Goal: Complete application form

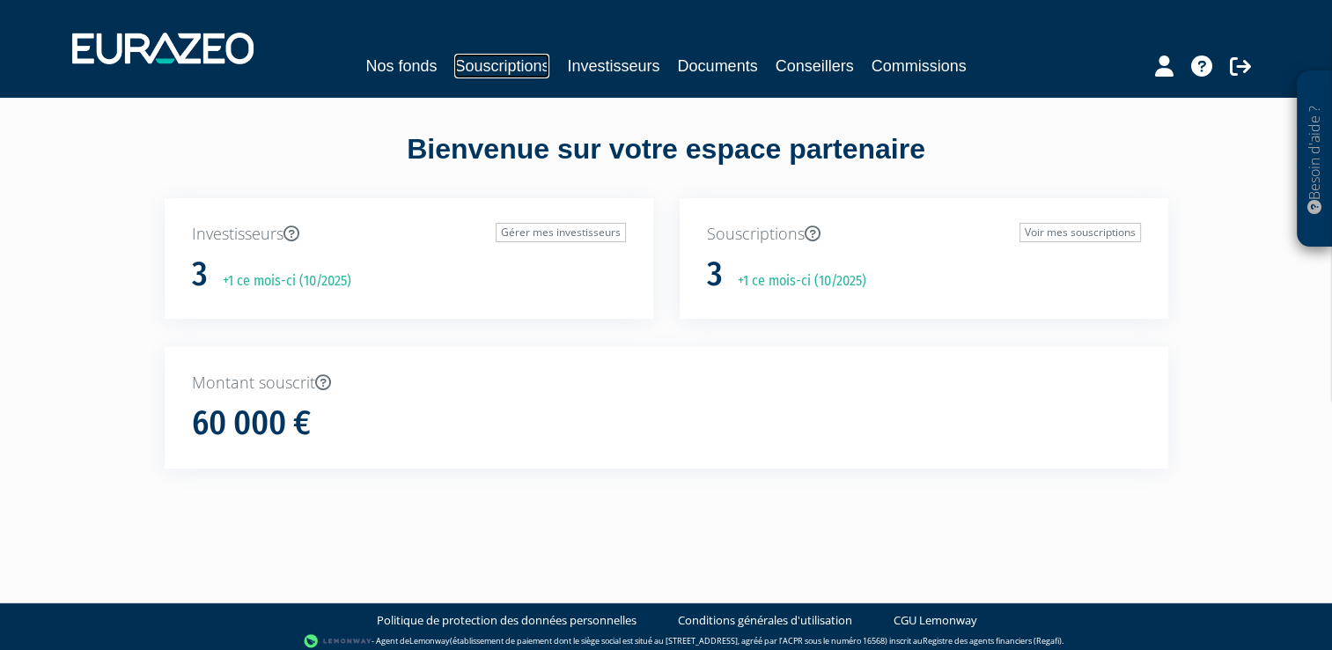
click at [517, 69] on link "Souscriptions" at bounding box center [501, 66] width 95 height 25
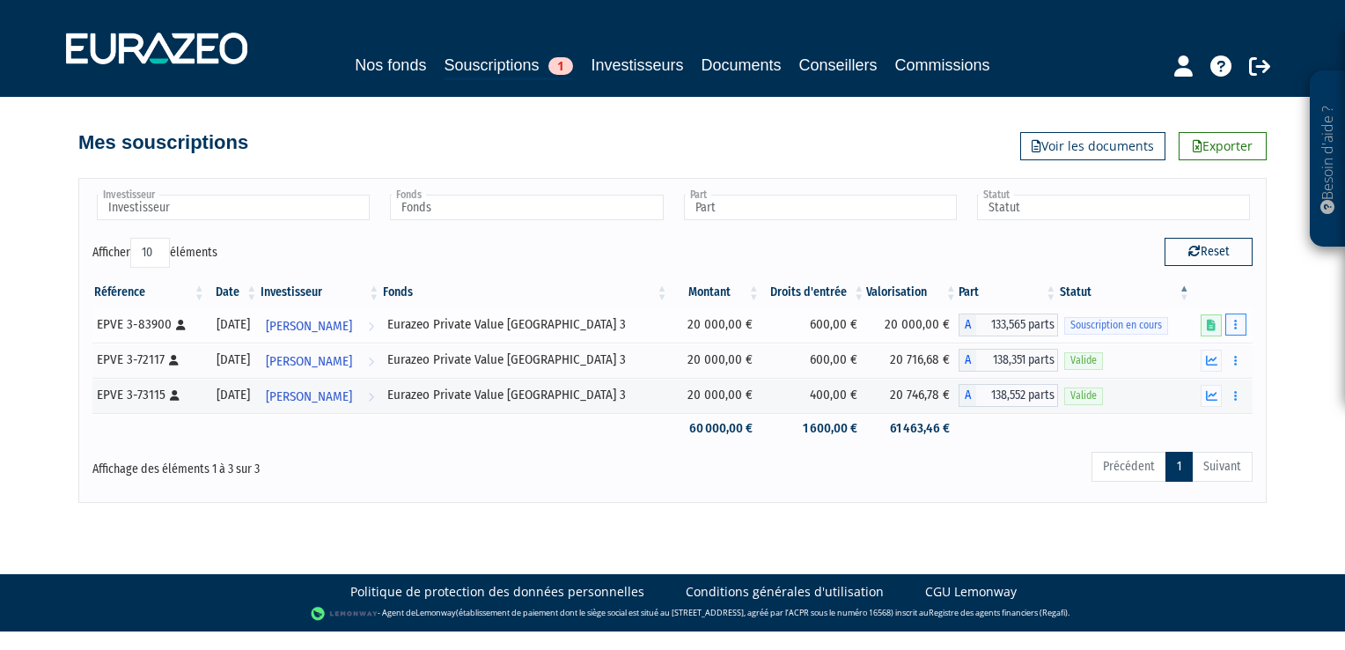
click at [1236, 326] on icon "button" at bounding box center [1235, 324] width 3 height 11
click at [1203, 386] on link "Compléter" at bounding box center [1184, 389] width 114 height 29
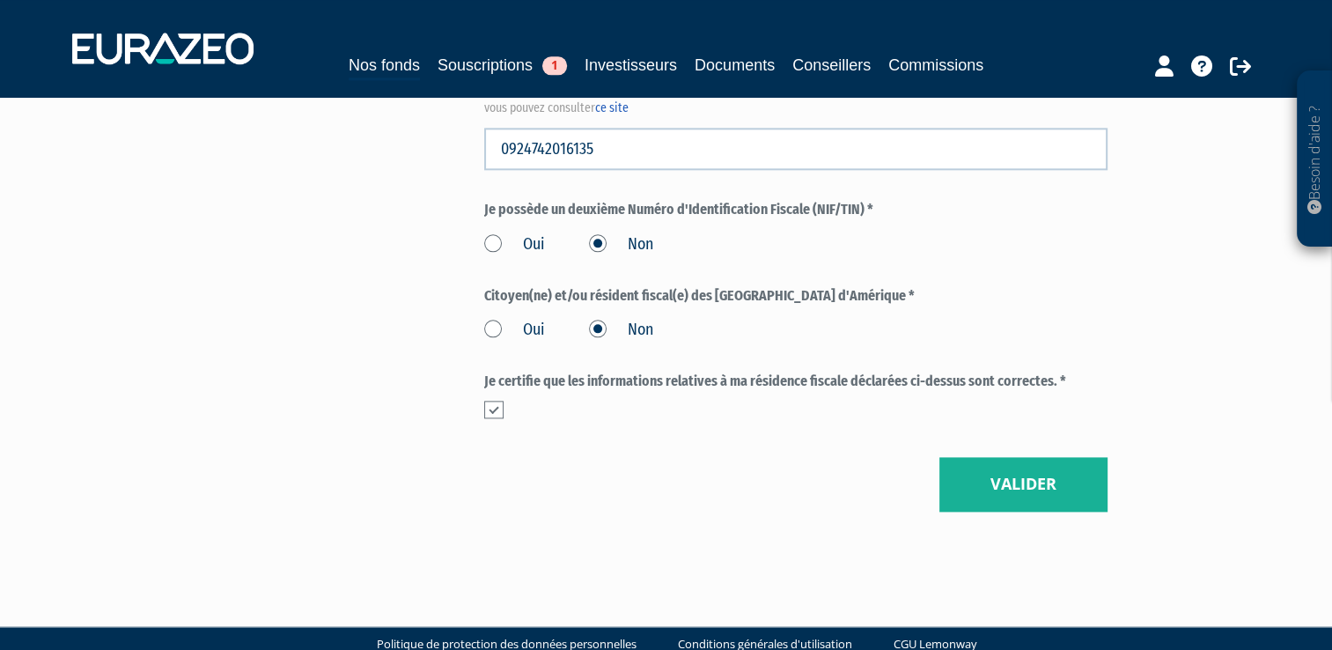
scroll to position [2178, 0]
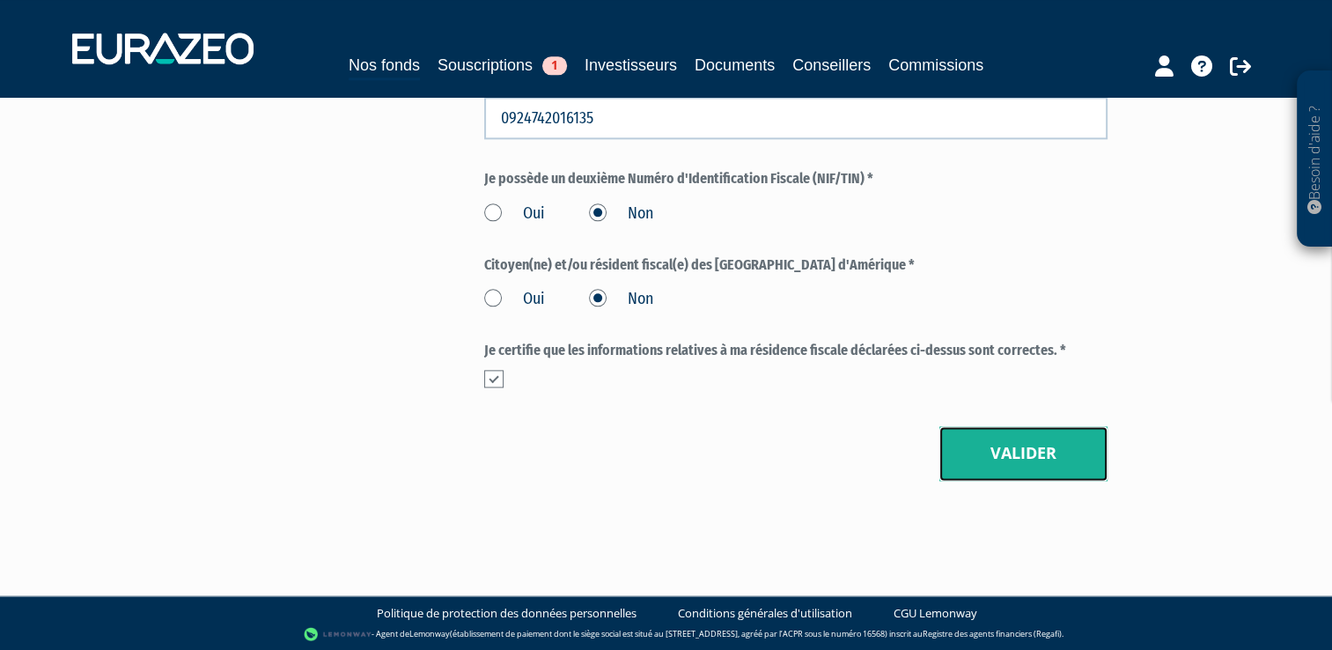
click at [1025, 439] on button "Valider" at bounding box center [1023, 453] width 168 height 55
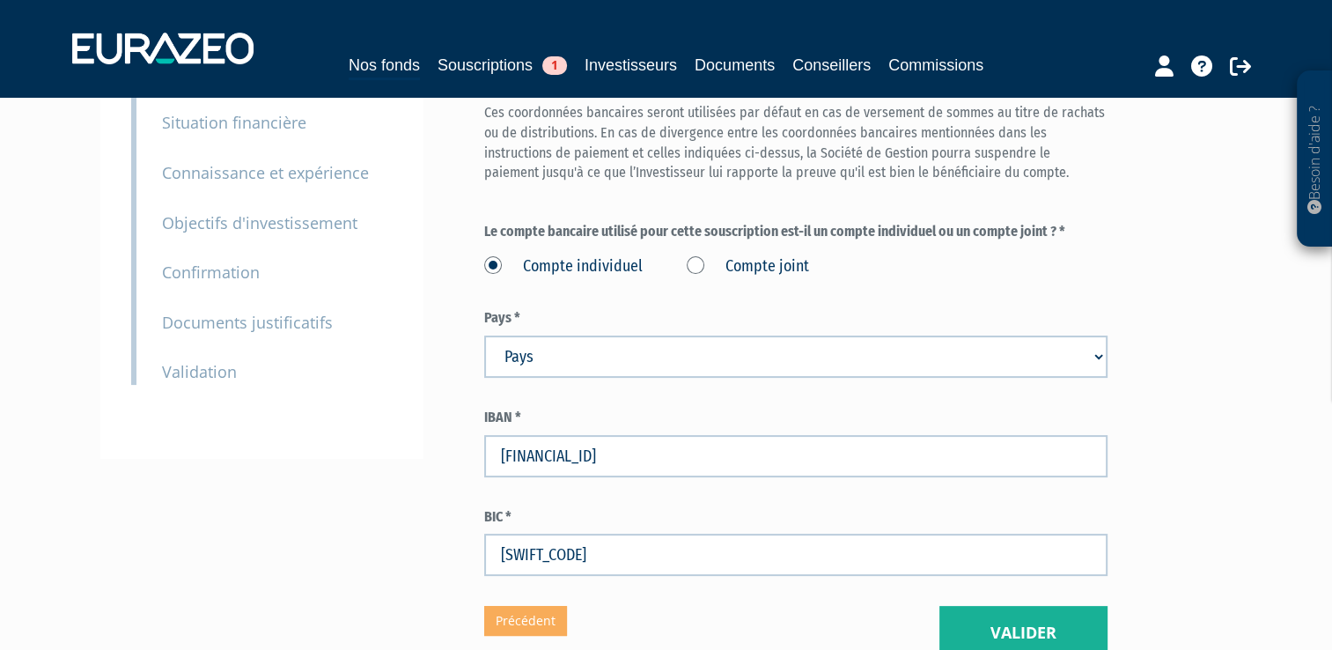
scroll to position [434, 0]
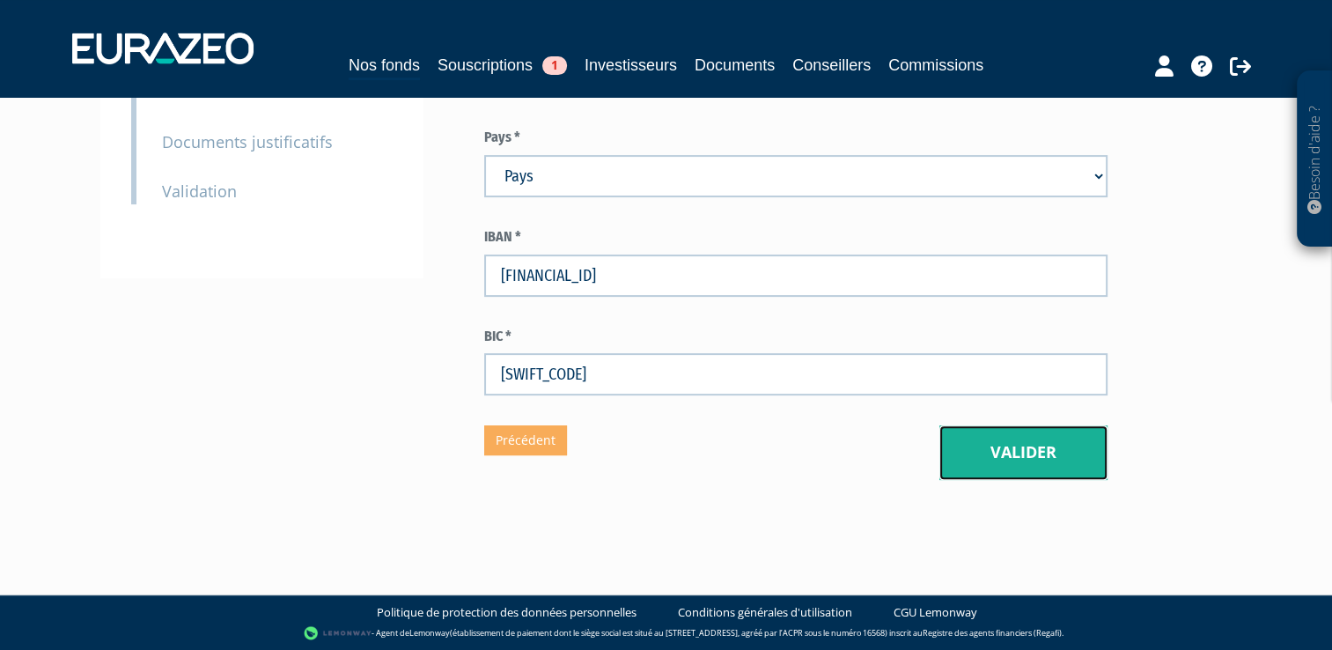
click at [1047, 460] on button "Valider" at bounding box center [1023, 452] width 168 height 55
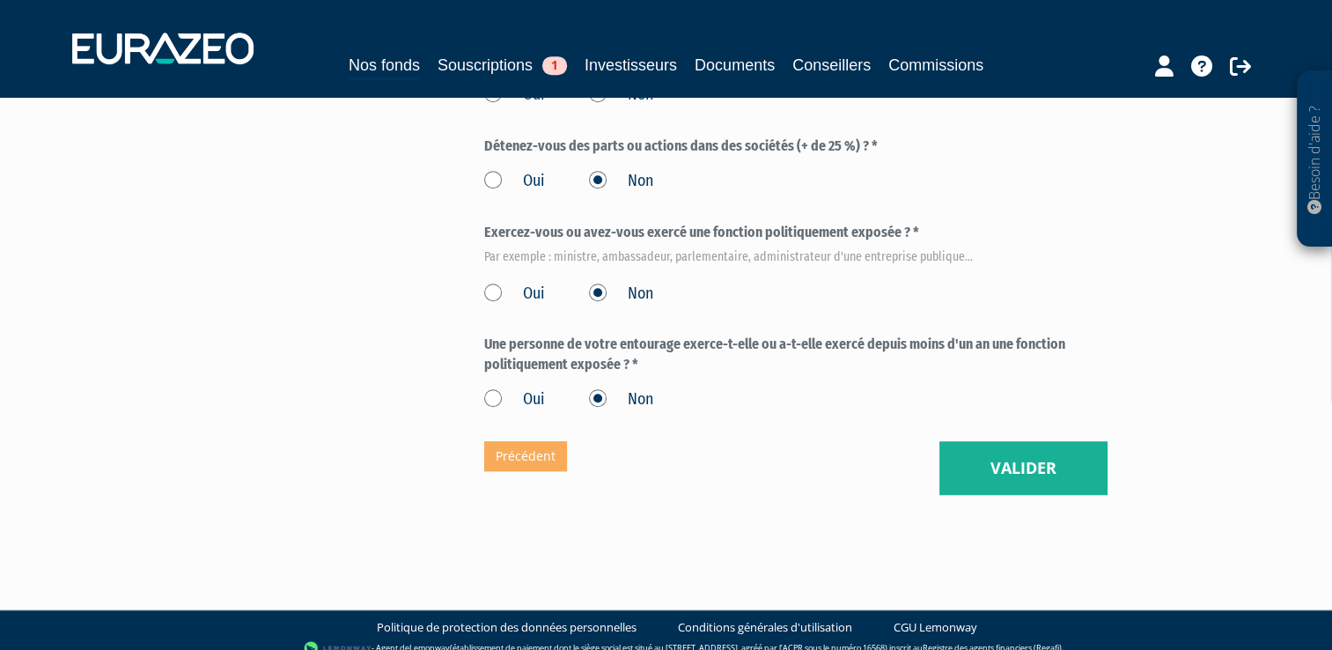
scroll to position [1105, 0]
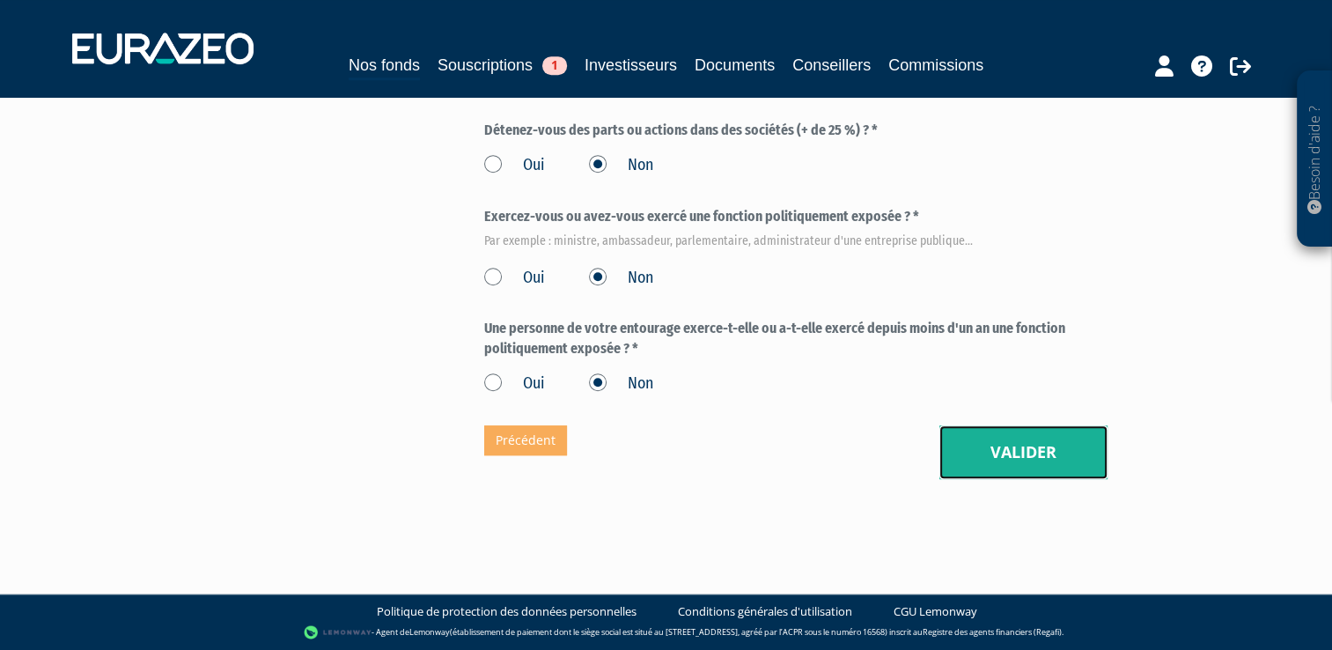
click at [1031, 434] on button "Valider" at bounding box center [1023, 452] width 168 height 55
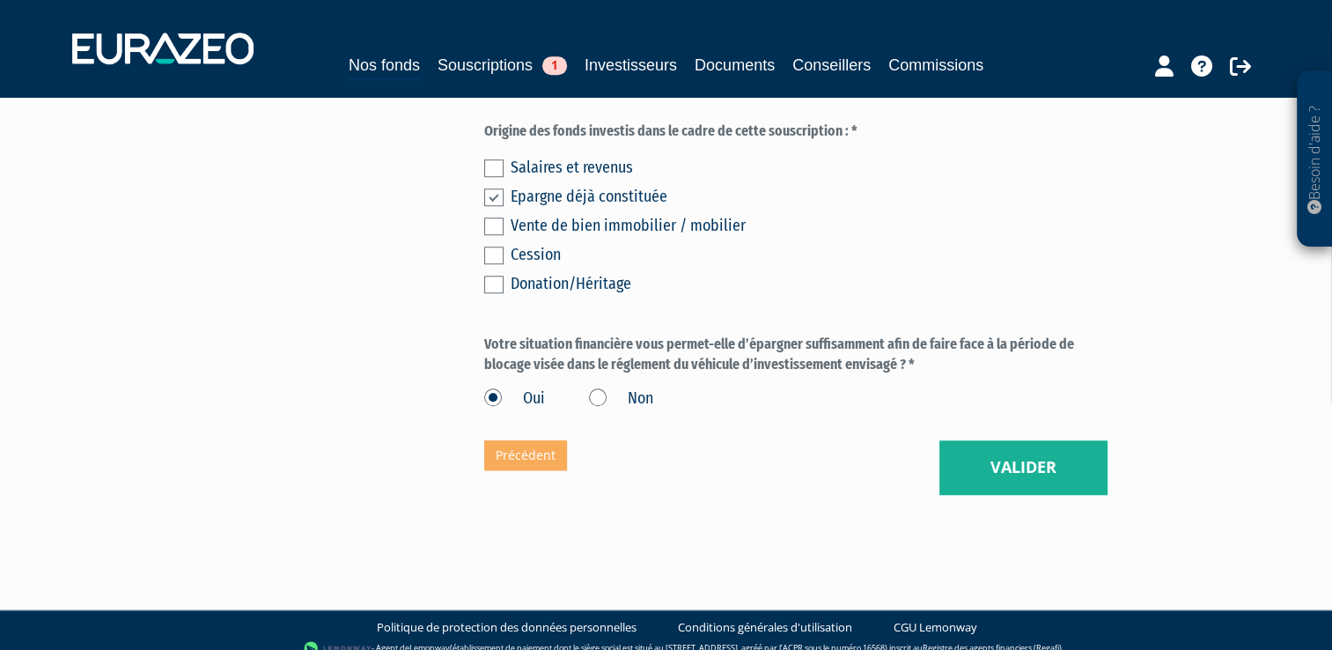
scroll to position [1395, 0]
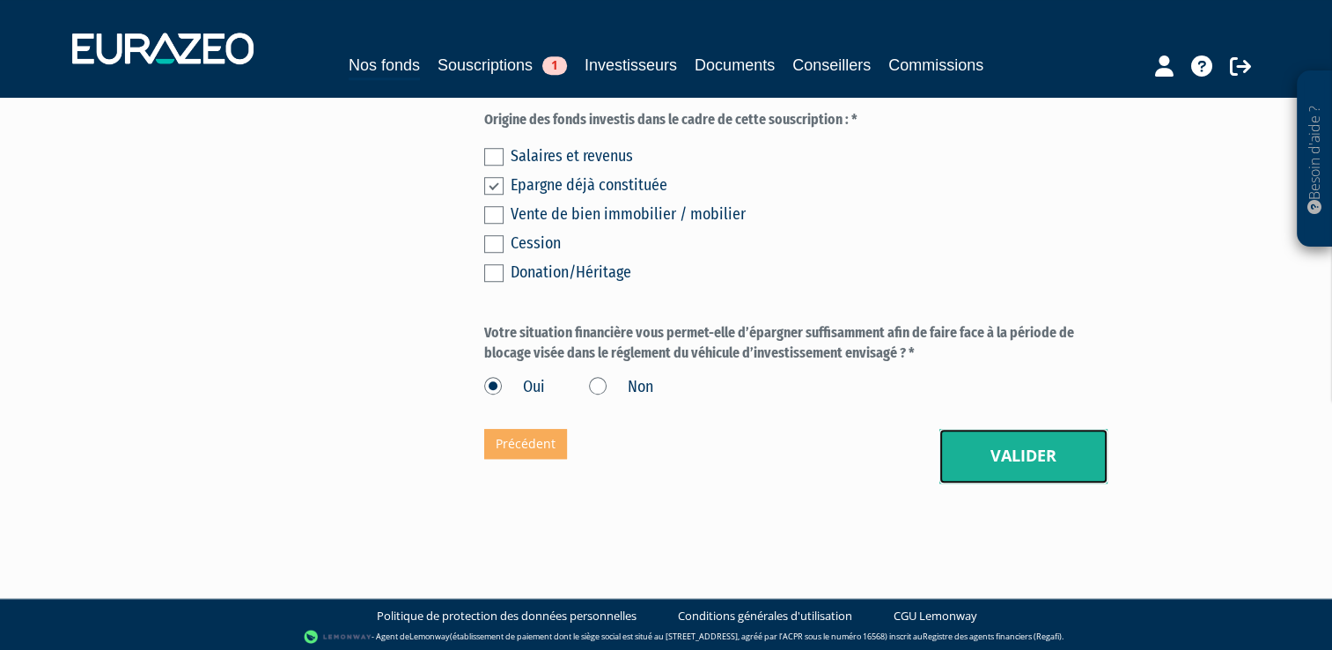
click at [983, 453] on button "Valider" at bounding box center [1023, 456] width 168 height 55
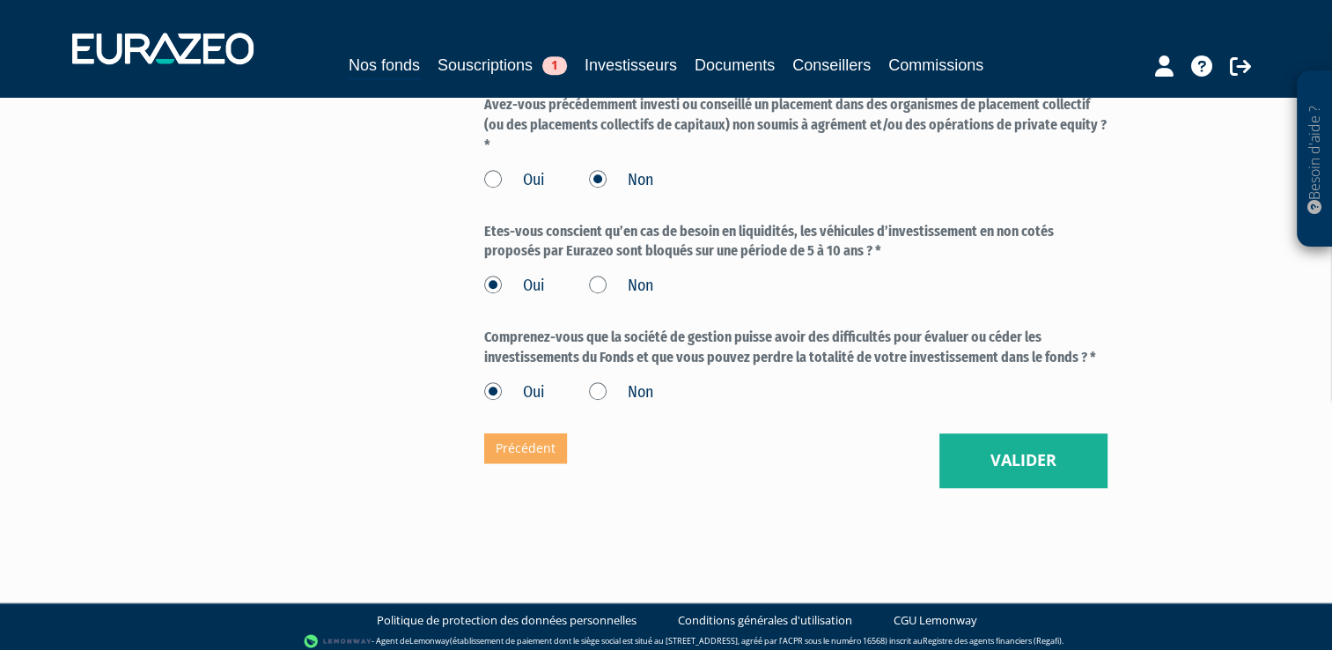
scroll to position [1638, 0]
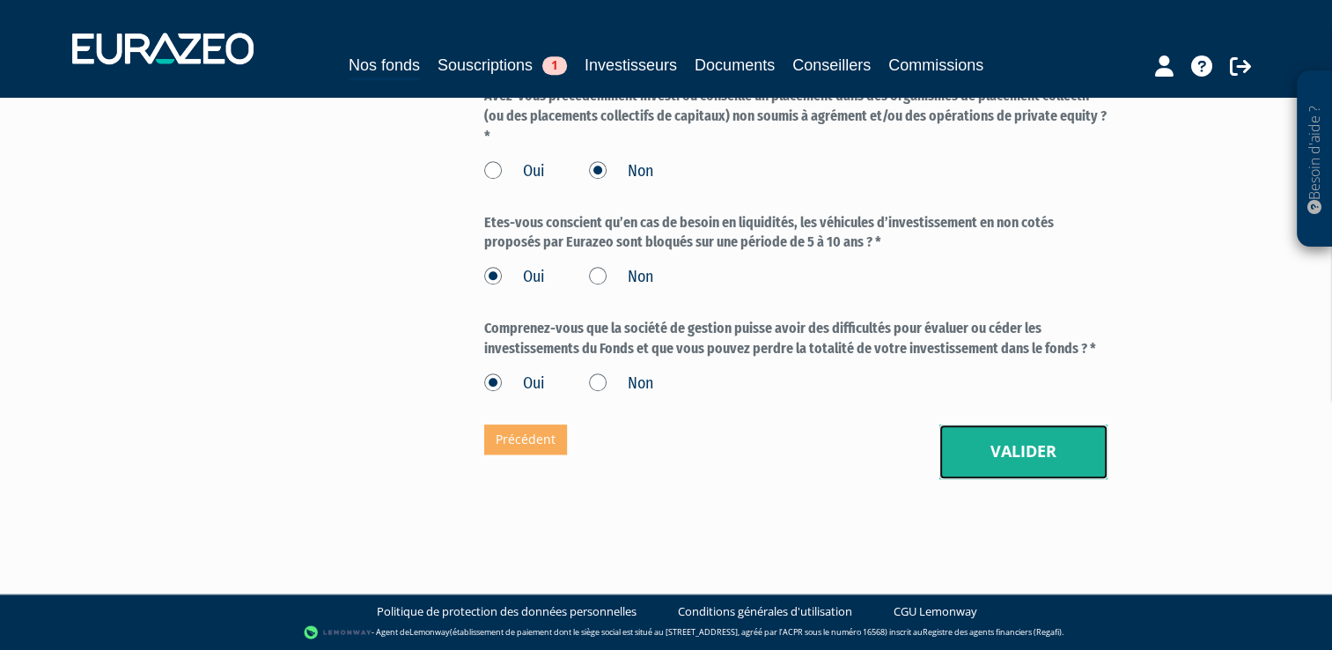
click at [1005, 462] on button "Valider" at bounding box center [1023, 451] width 168 height 55
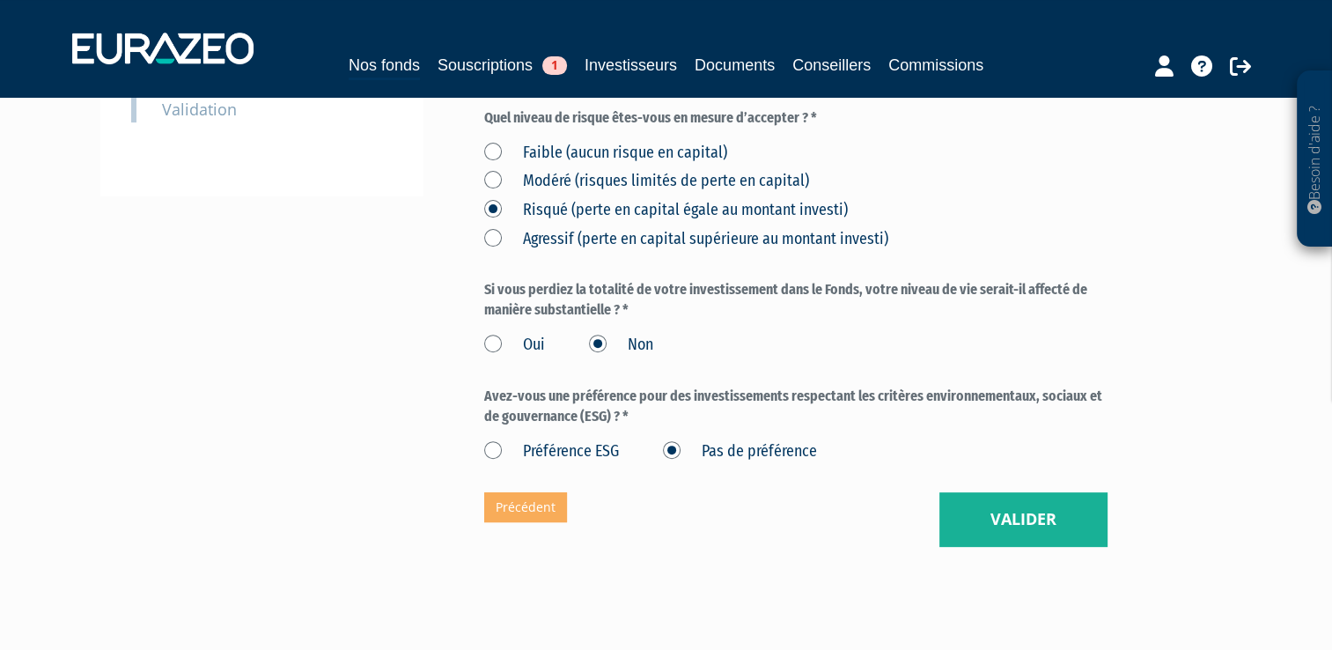
scroll to position [584, 0]
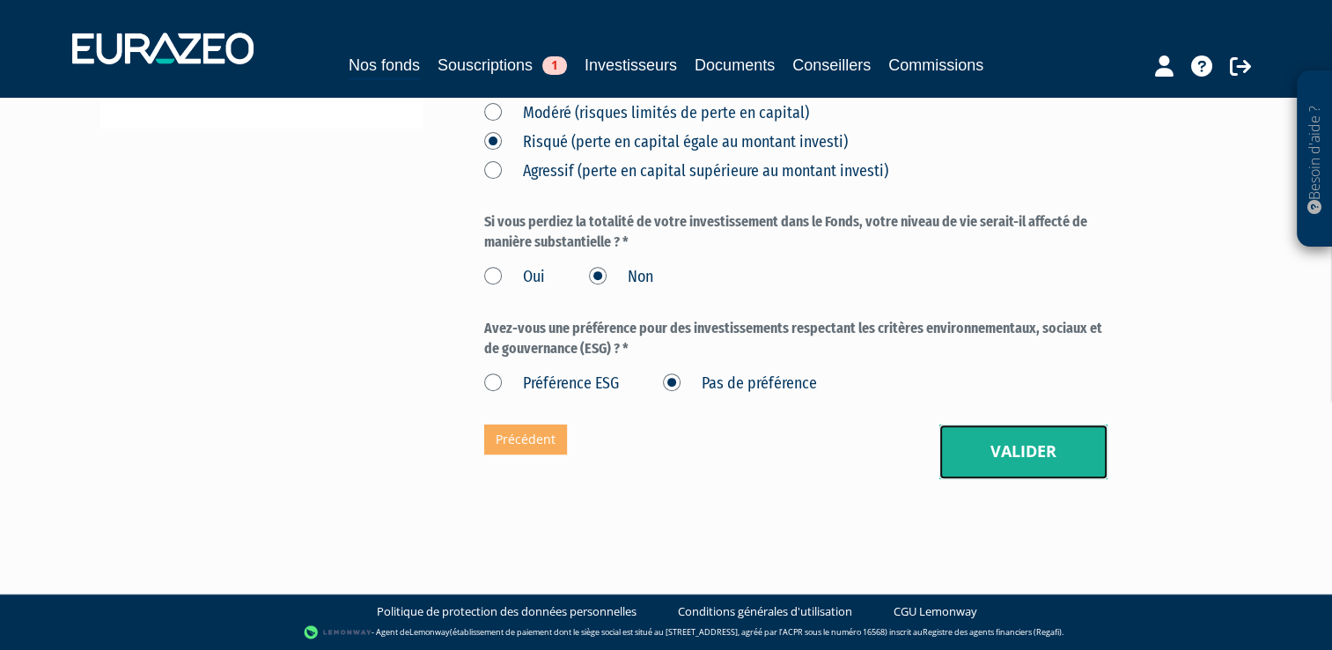
click at [1014, 449] on button "Valider" at bounding box center [1023, 451] width 168 height 55
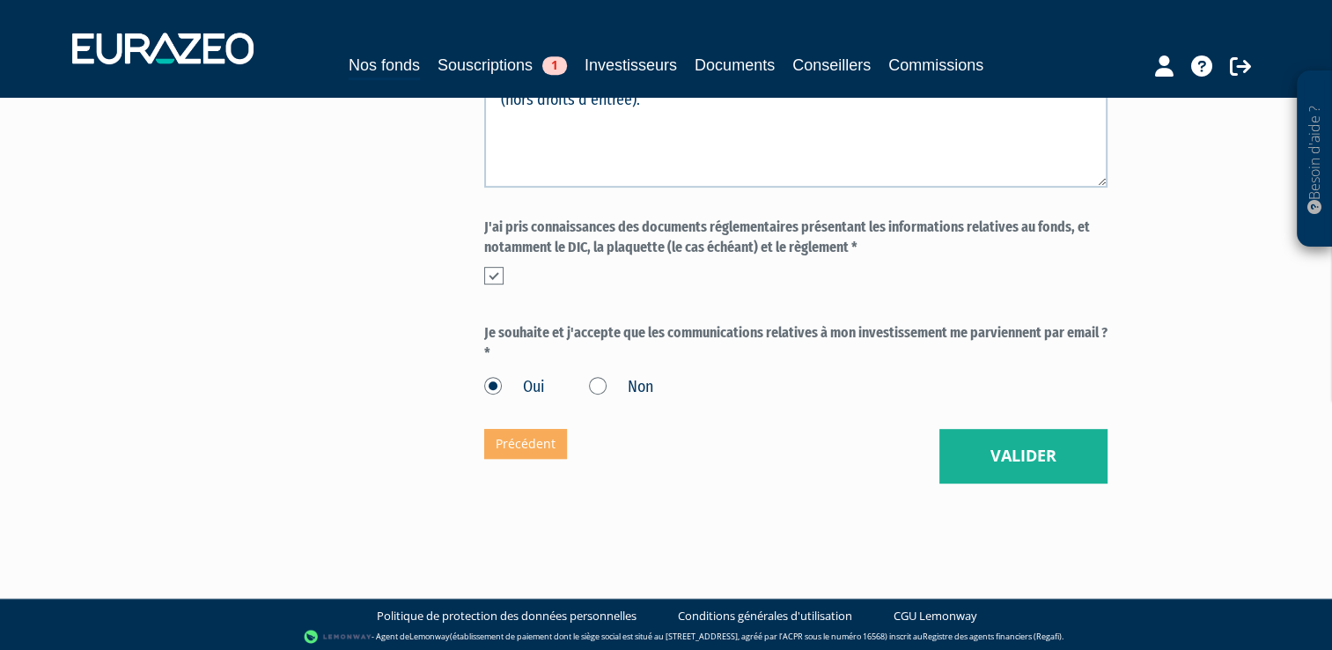
scroll to position [856, 0]
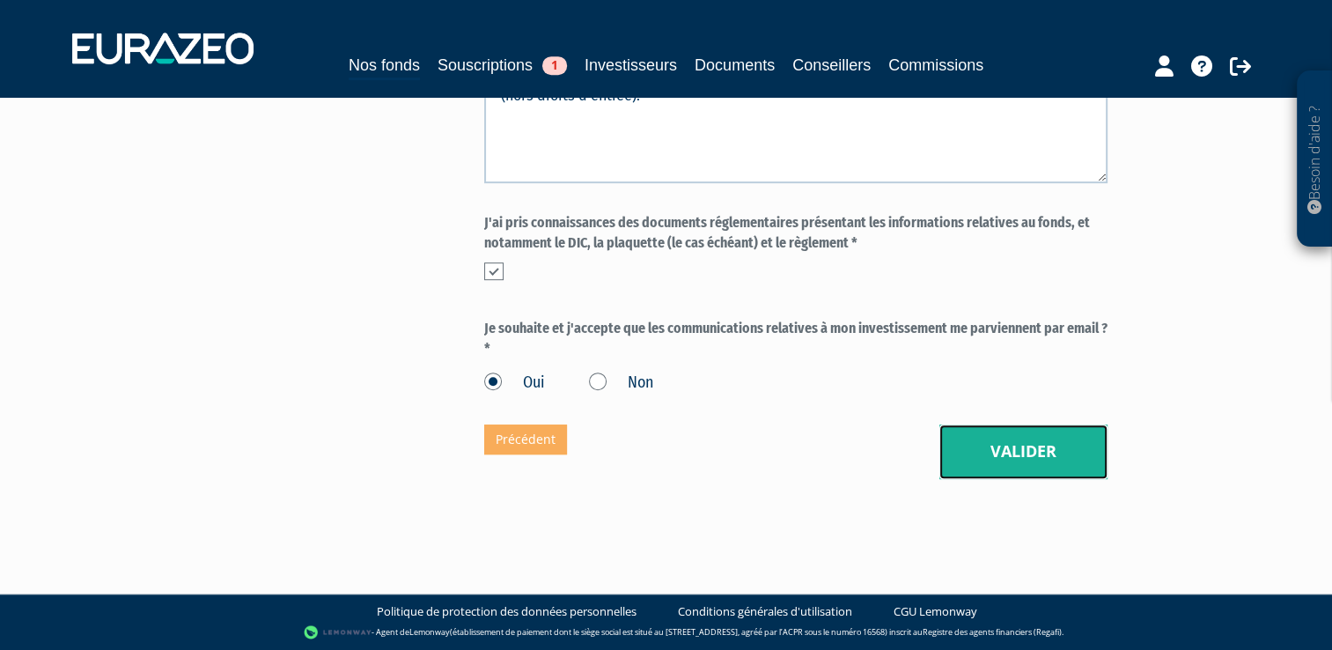
click at [1012, 445] on button "Valider" at bounding box center [1023, 451] width 168 height 55
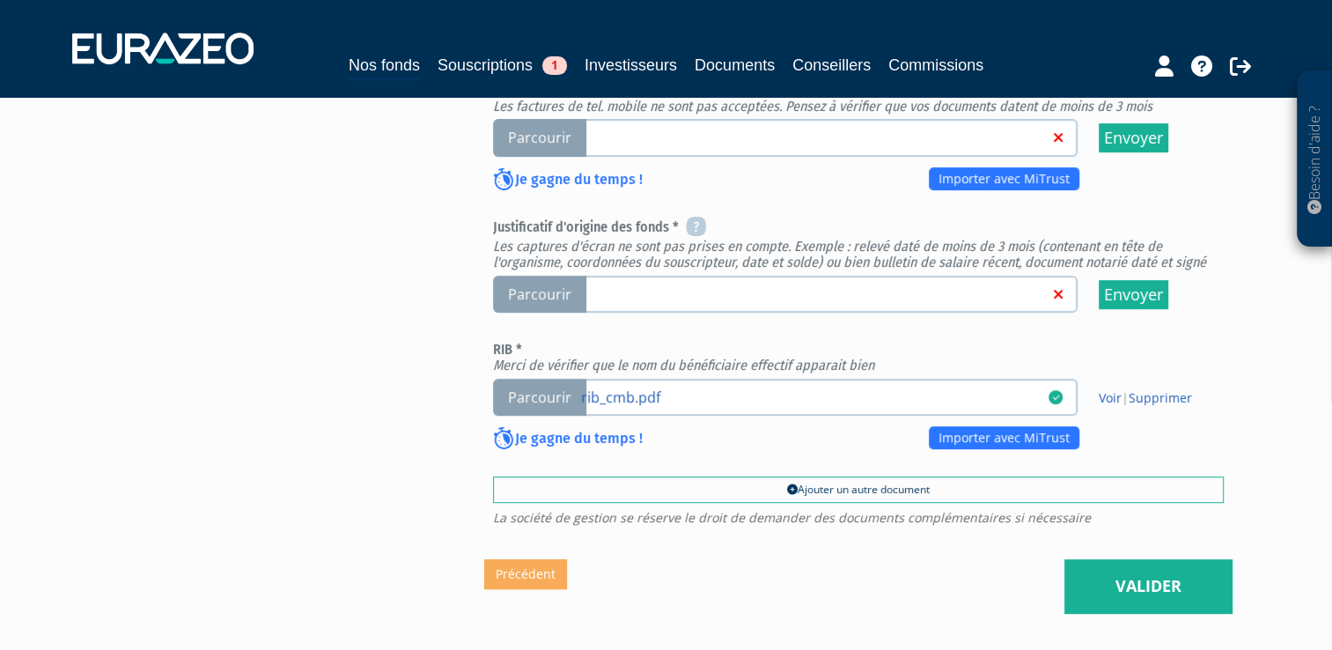
scroll to position [737, 0]
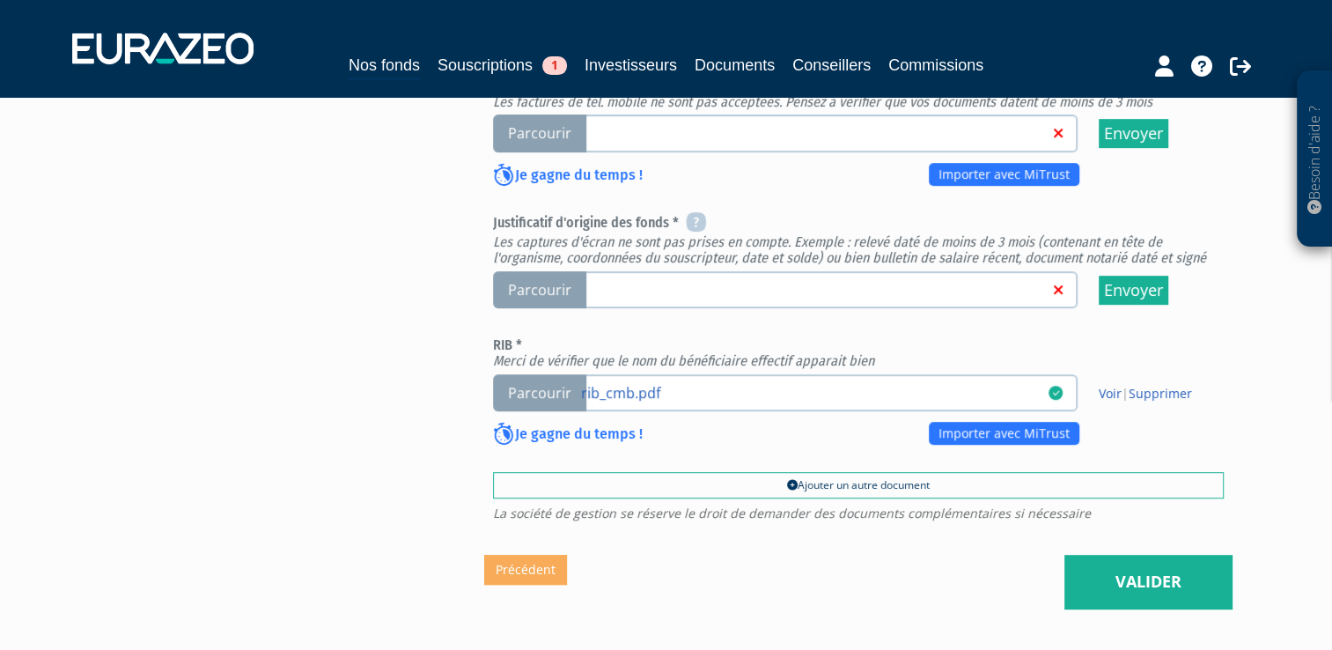
click at [556, 291] on span "Parcourir" at bounding box center [539, 290] width 93 height 38
click at [0, 0] on input "Parcourir" at bounding box center [0, 0] width 0 height 0
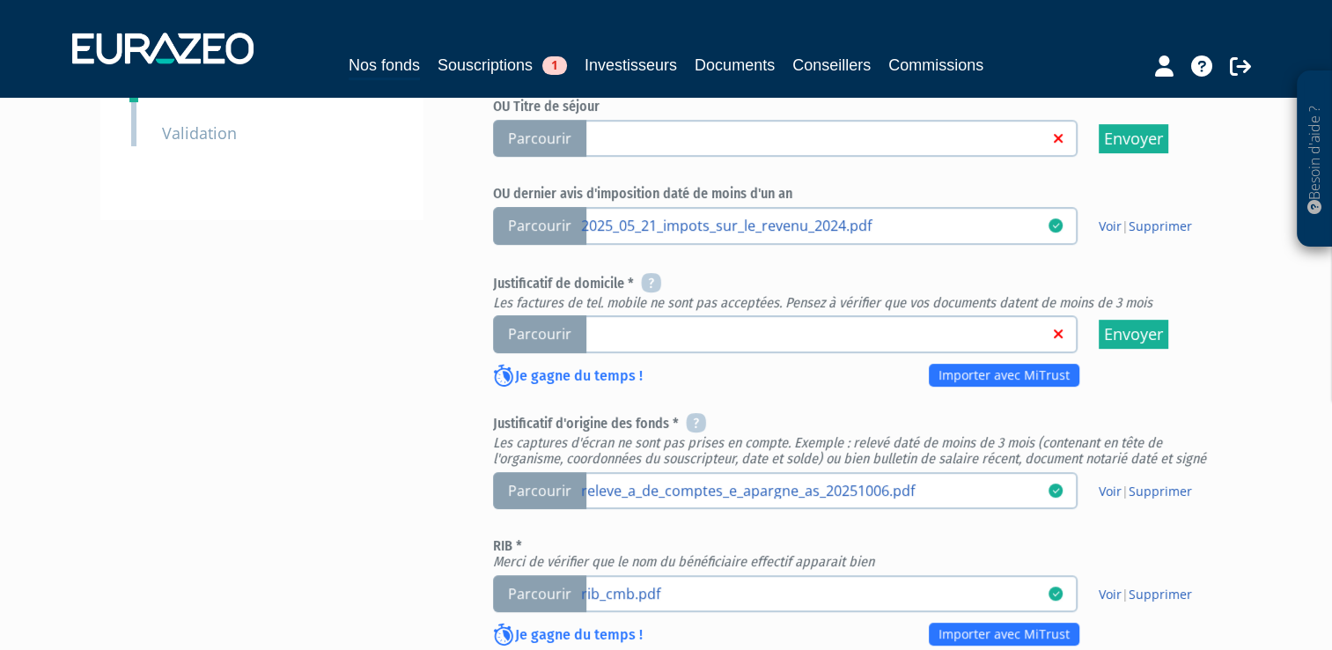
scroll to position [542, 0]
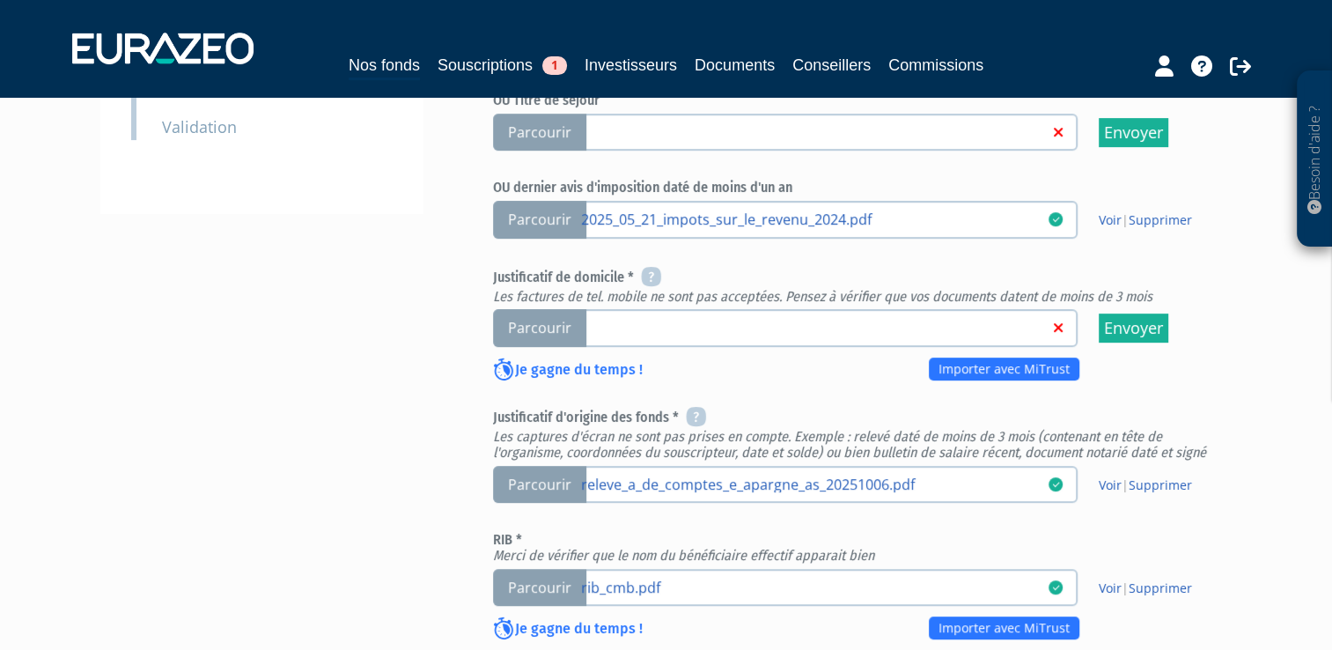
click at [562, 323] on span "Parcourir" at bounding box center [539, 328] width 93 height 38
click at [0, 0] on input "Parcourir" at bounding box center [0, 0] width 0 height 0
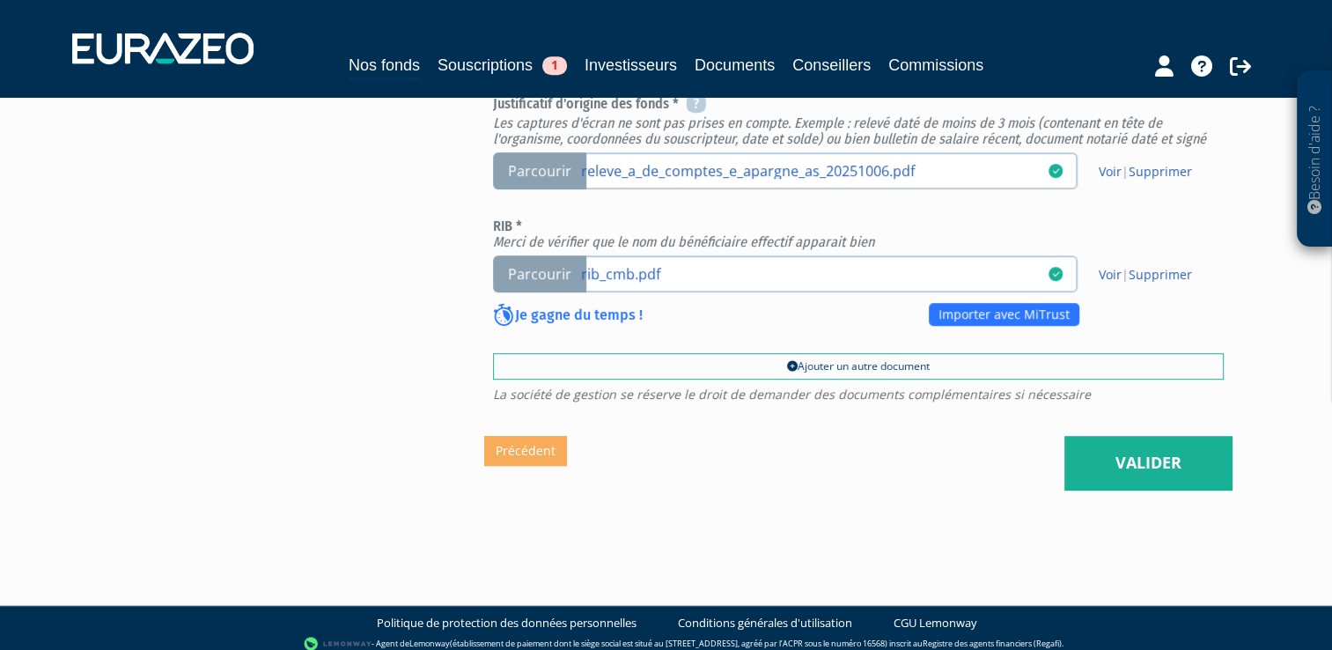
scroll to position [860, 0]
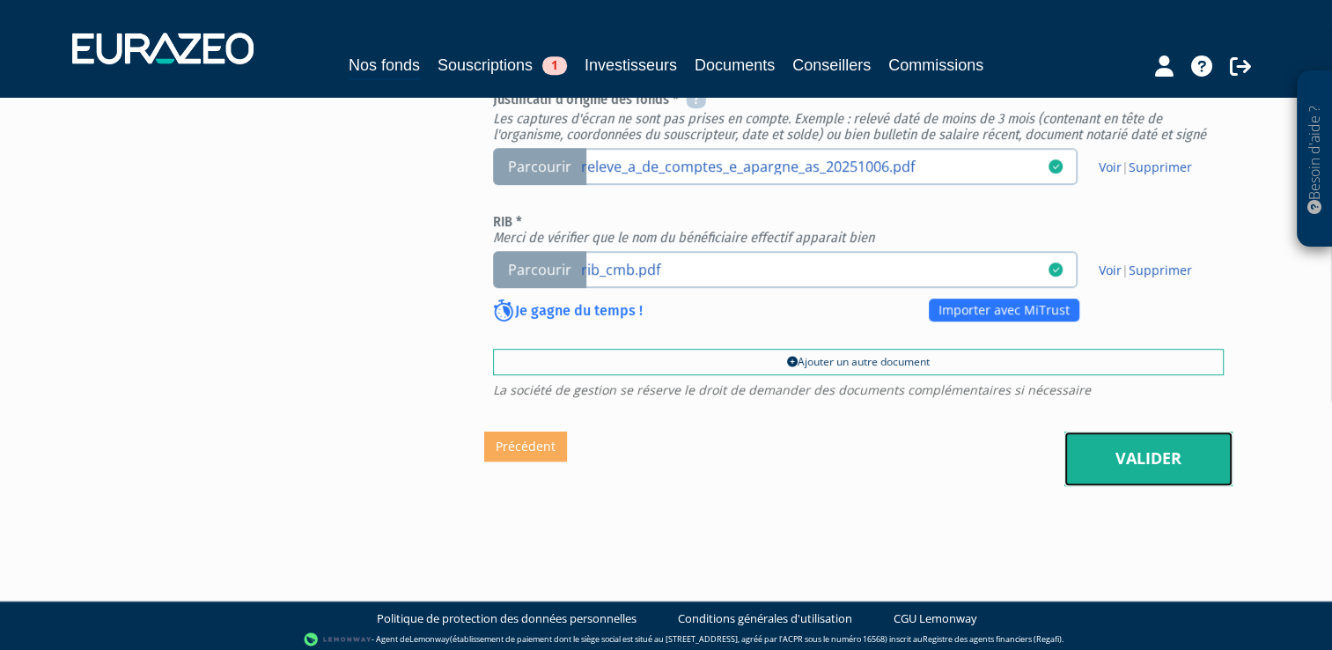
click at [1145, 453] on link "Valider" at bounding box center [1148, 458] width 168 height 55
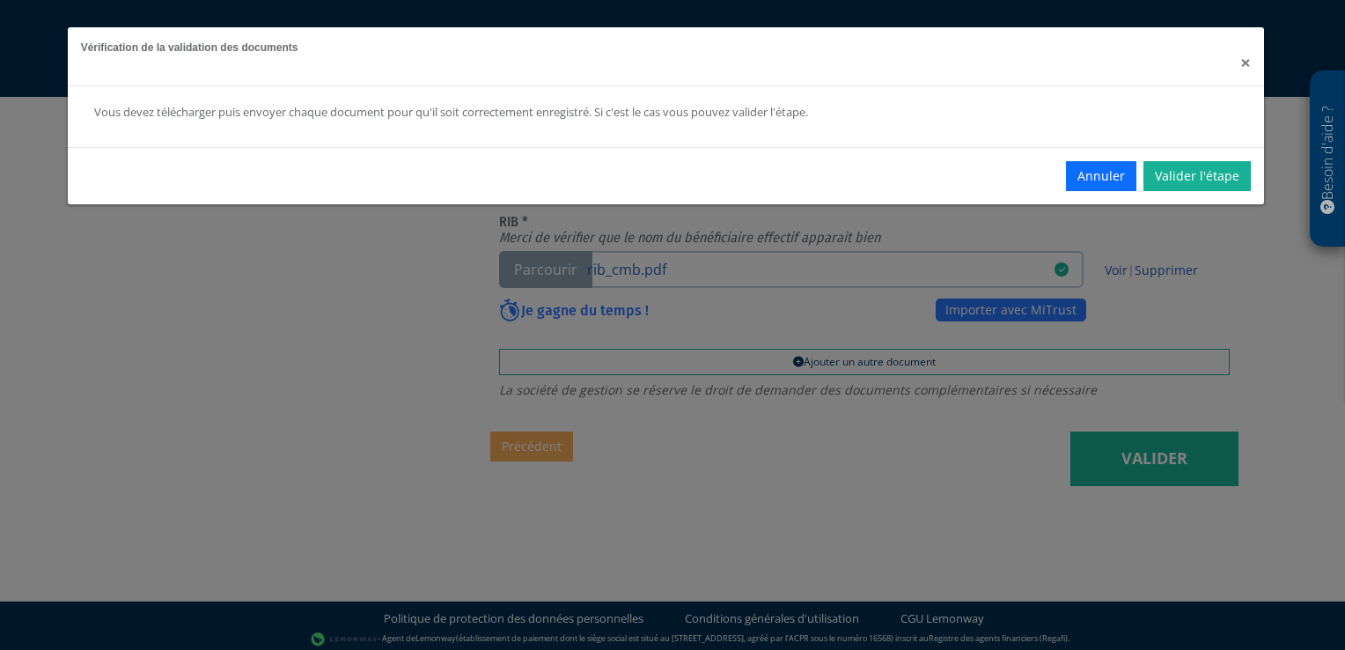
click at [1247, 61] on span "×" at bounding box center [1245, 62] width 11 height 25
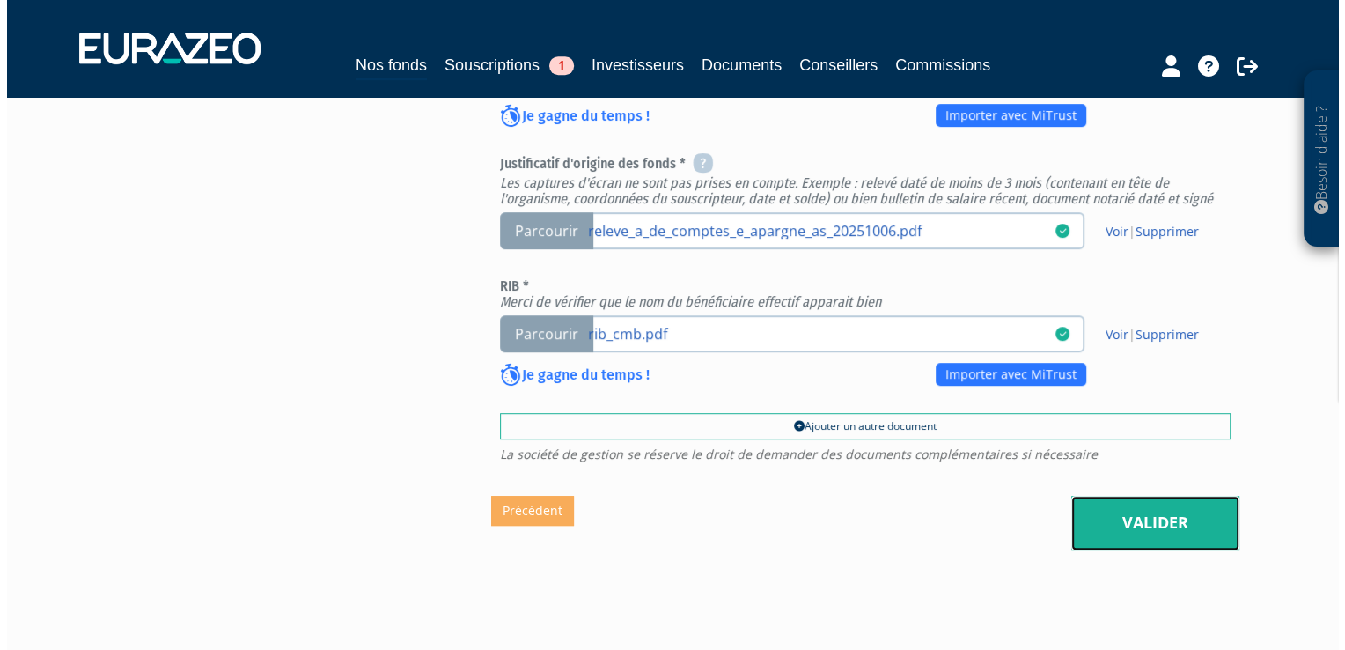
scroll to position [801, 0]
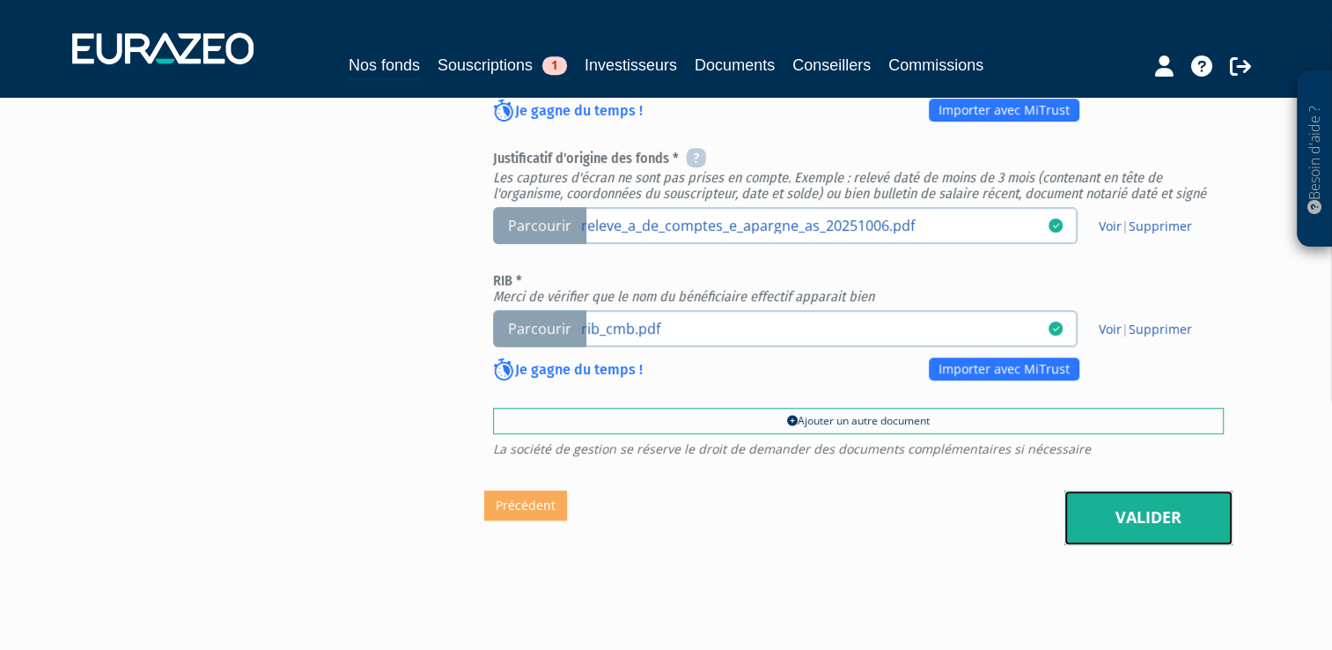
click at [1131, 510] on link "Valider" at bounding box center [1148, 517] width 168 height 55
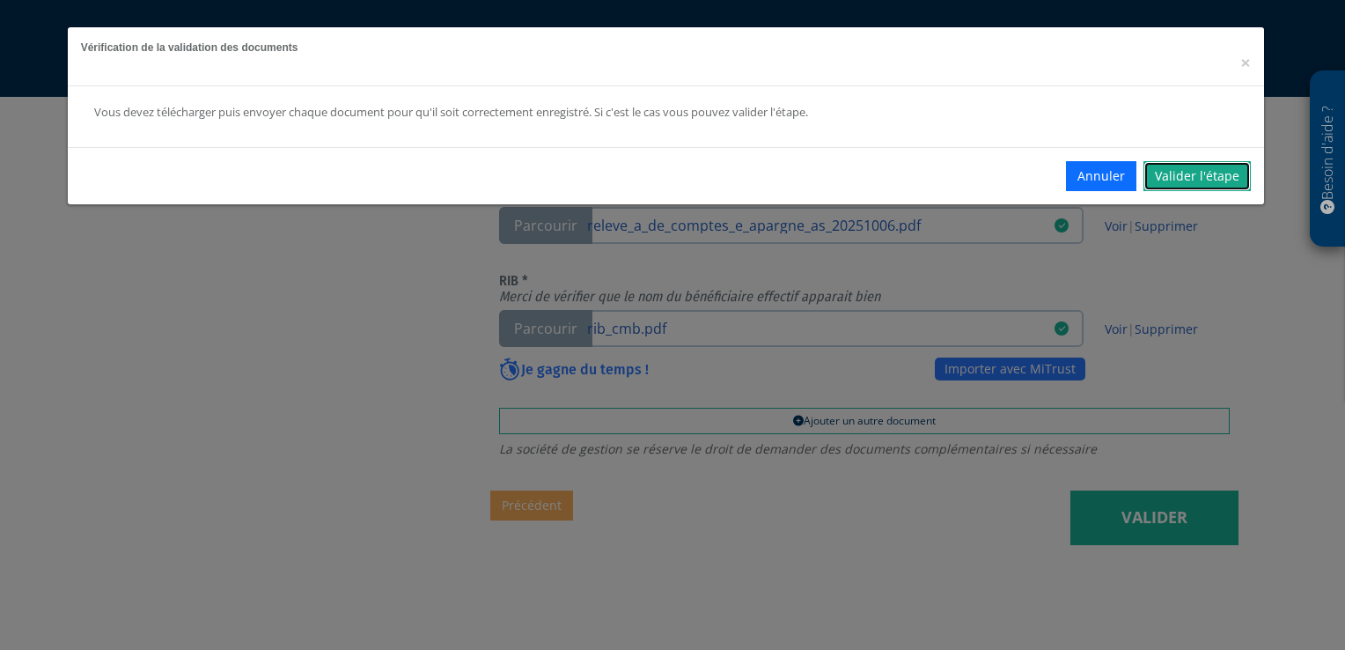
click at [1181, 173] on link "Valider l'étape" at bounding box center [1197, 176] width 107 height 30
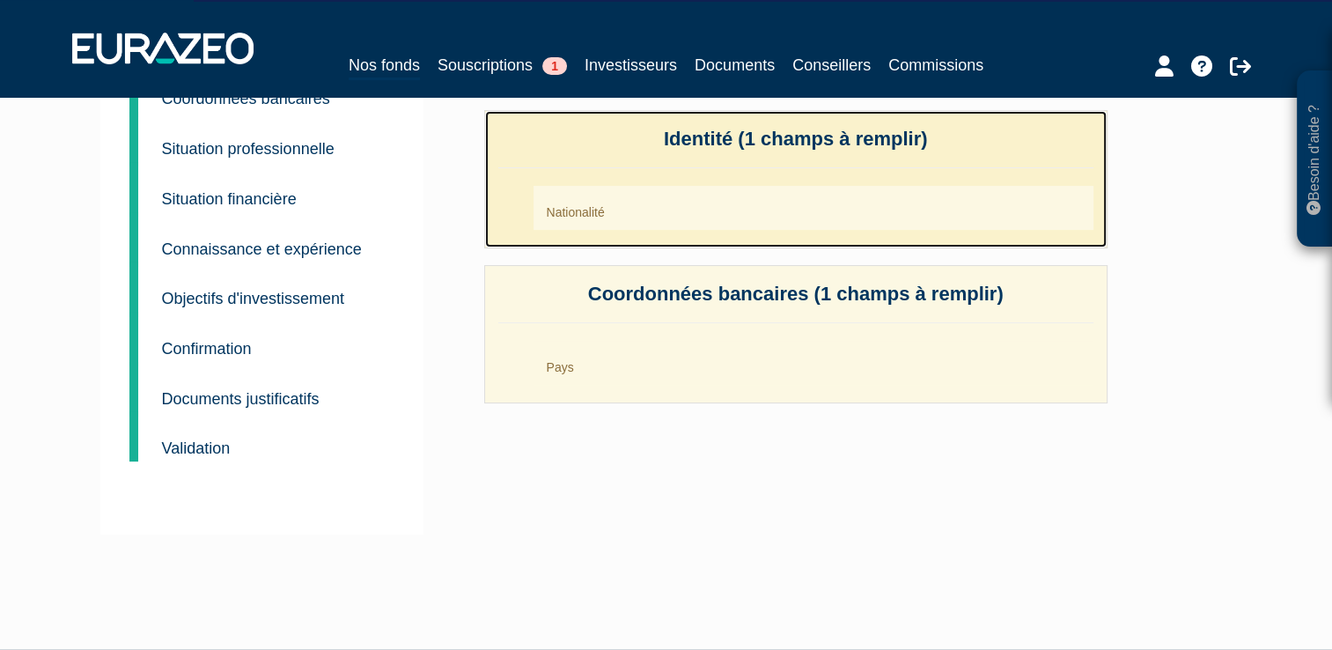
scroll to position [46, 0]
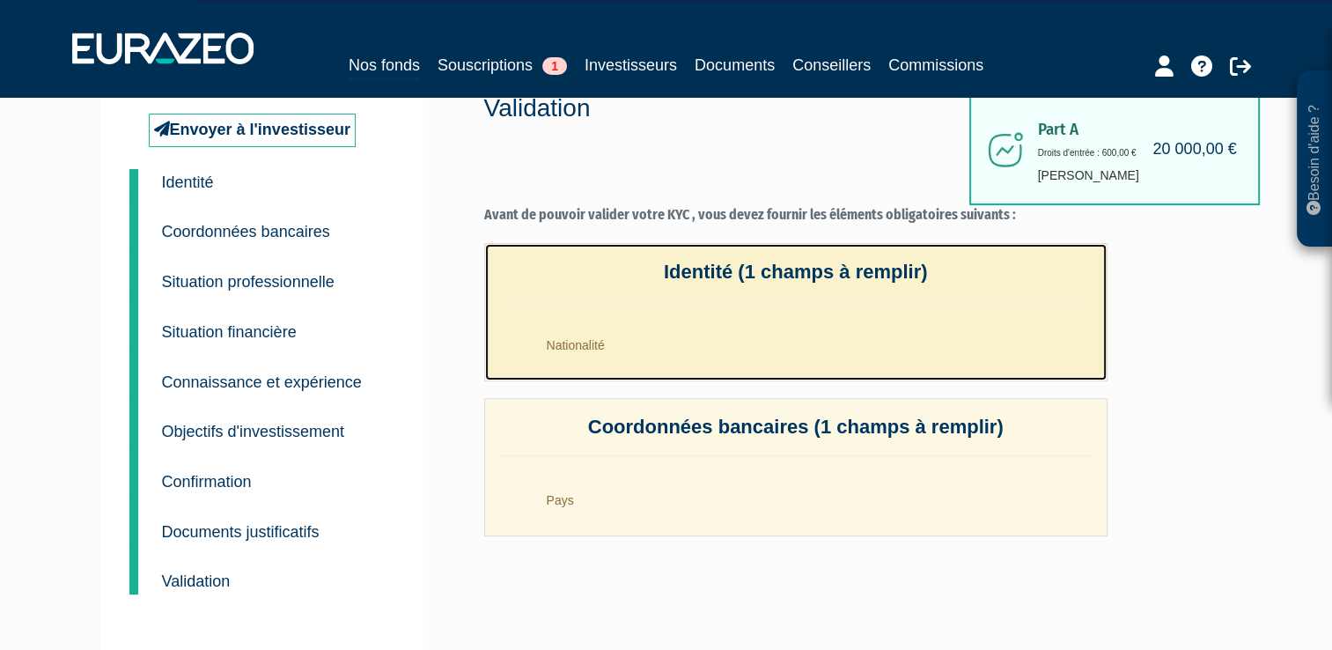
click at [662, 341] on li "Nationalité" at bounding box center [814, 341] width 560 height 44
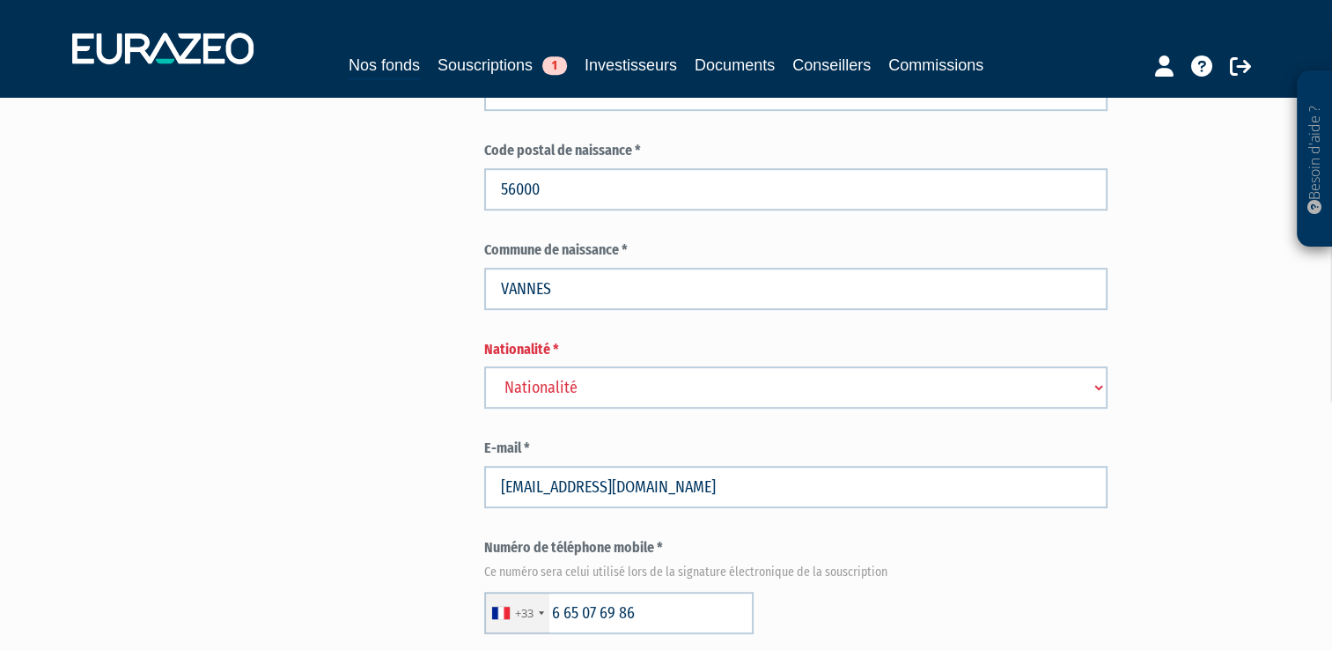
scroll to position [910, 0]
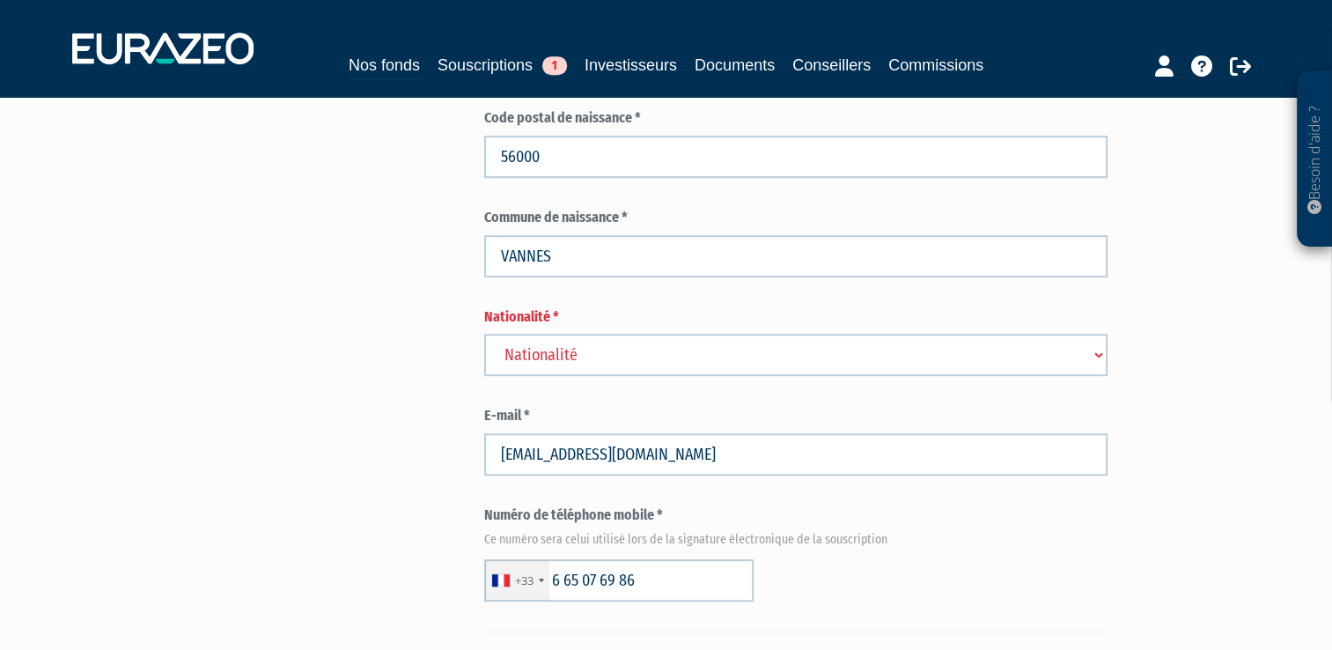
click at [1096, 356] on select "Nationalité Afghanistan Afrique du Sud Albanie Algérie Allemagne Andorre" at bounding box center [795, 355] width 623 height 42
select select "75"
click at [484, 334] on select "Nationalité Afghanistan Afrique du Sud Albanie Algérie Allemagne Andorre" at bounding box center [795, 355] width 623 height 42
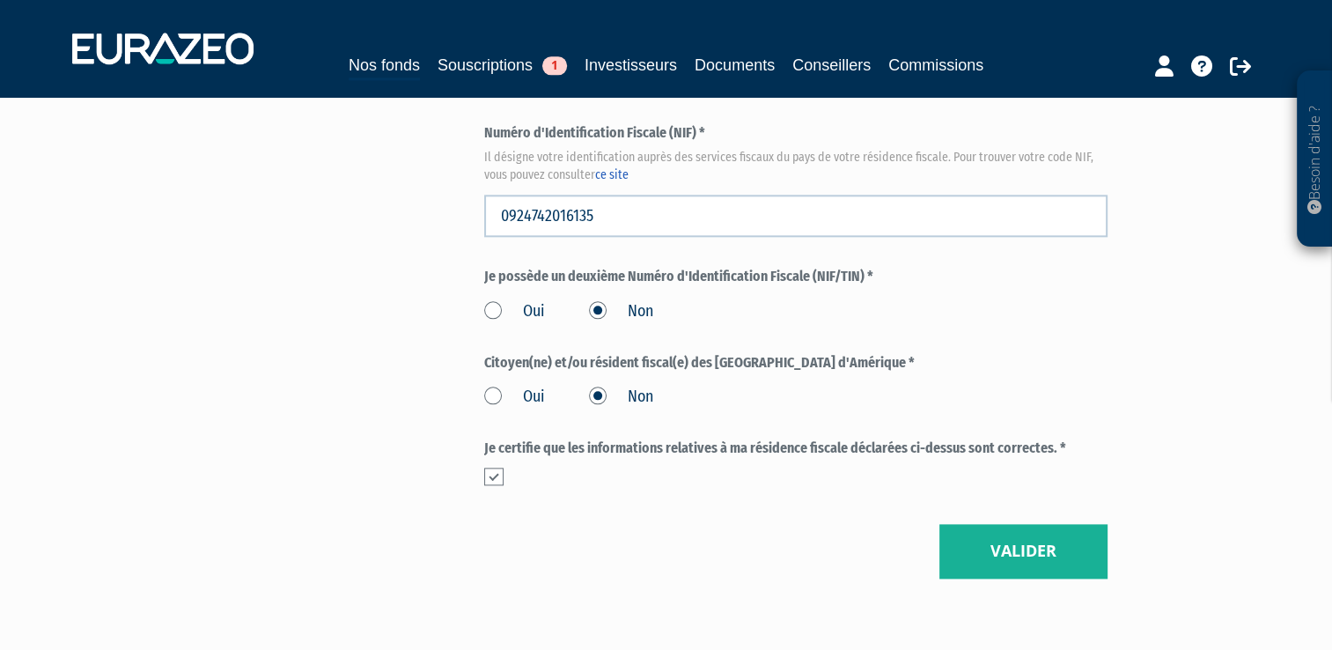
scroll to position [2132, 0]
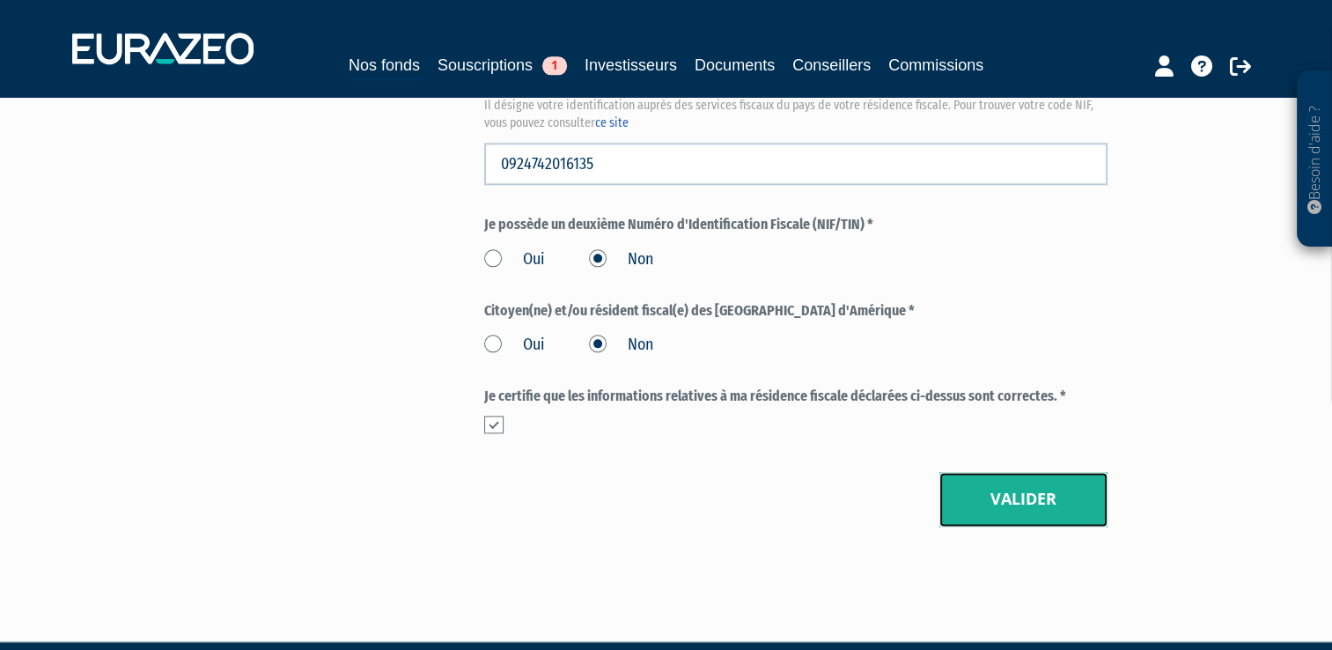
click at [1032, 497] on button "Valider" at bounding box center [1023, 499] width 168 height 55
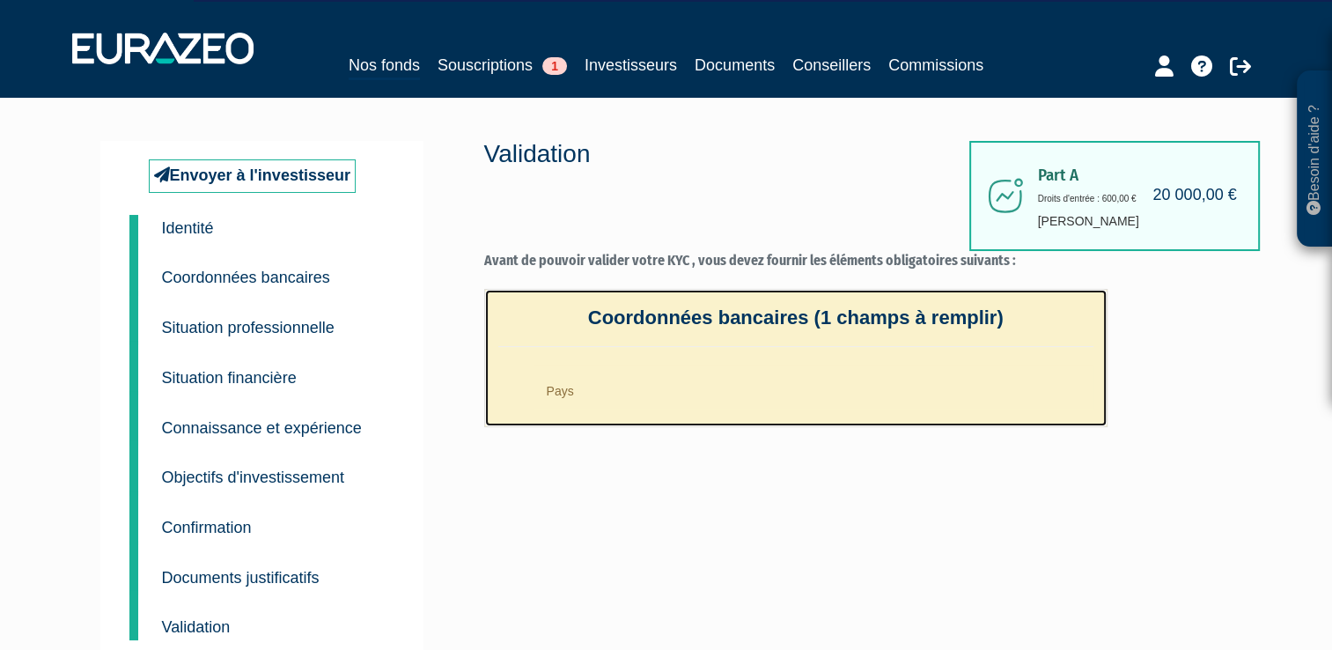
click at [606, 388] on li "Pays" at bounding box center [814, 386] width 560 height 44
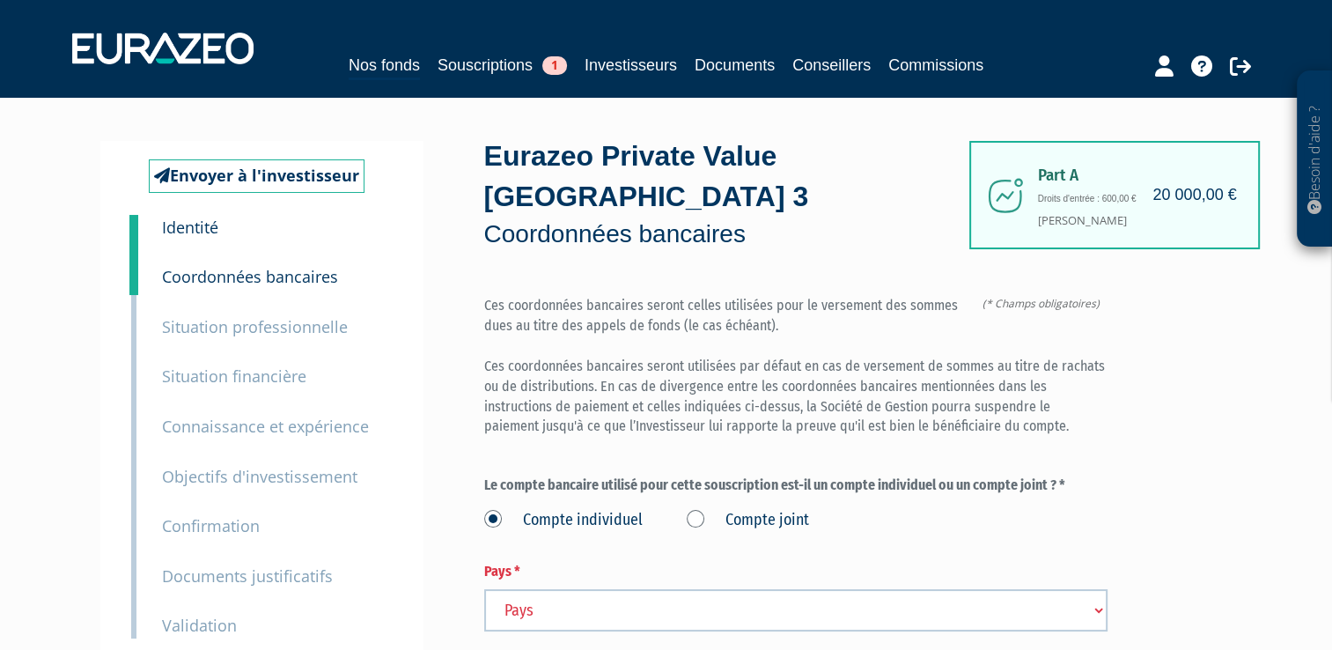
click at [1100, 612] on select "Pays Afghanistan Afrique du Sud Albanie Algérie Allemagne Andorre" at bounding box center [795, 610] width 623 height 42
select select "75"
click at [484, 589] on select "Pays Afghanistan Afrique du Sud Albanie Algérie Allemagne Andorre" at bounding box center [795, 610] width 623 height 42
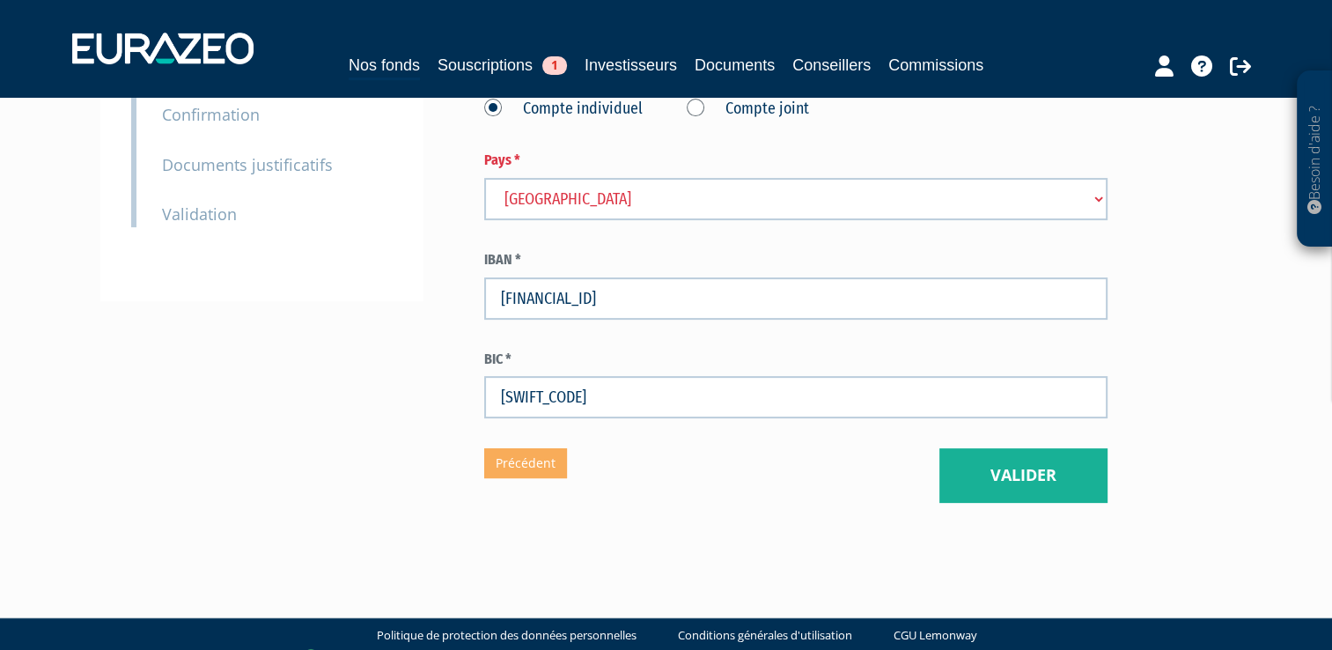
scroll to position [434, 0]
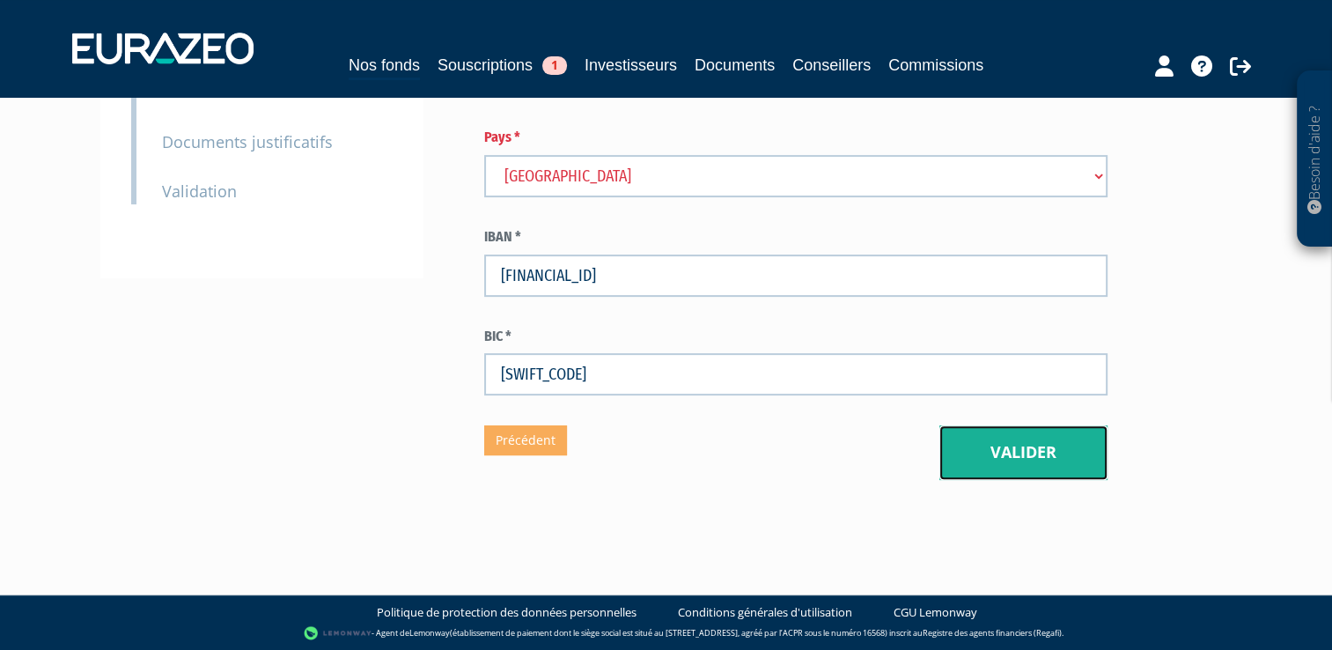
click at [1040, 458] on button "Valider" at bounding box center [1023, 452] width 168 height 55
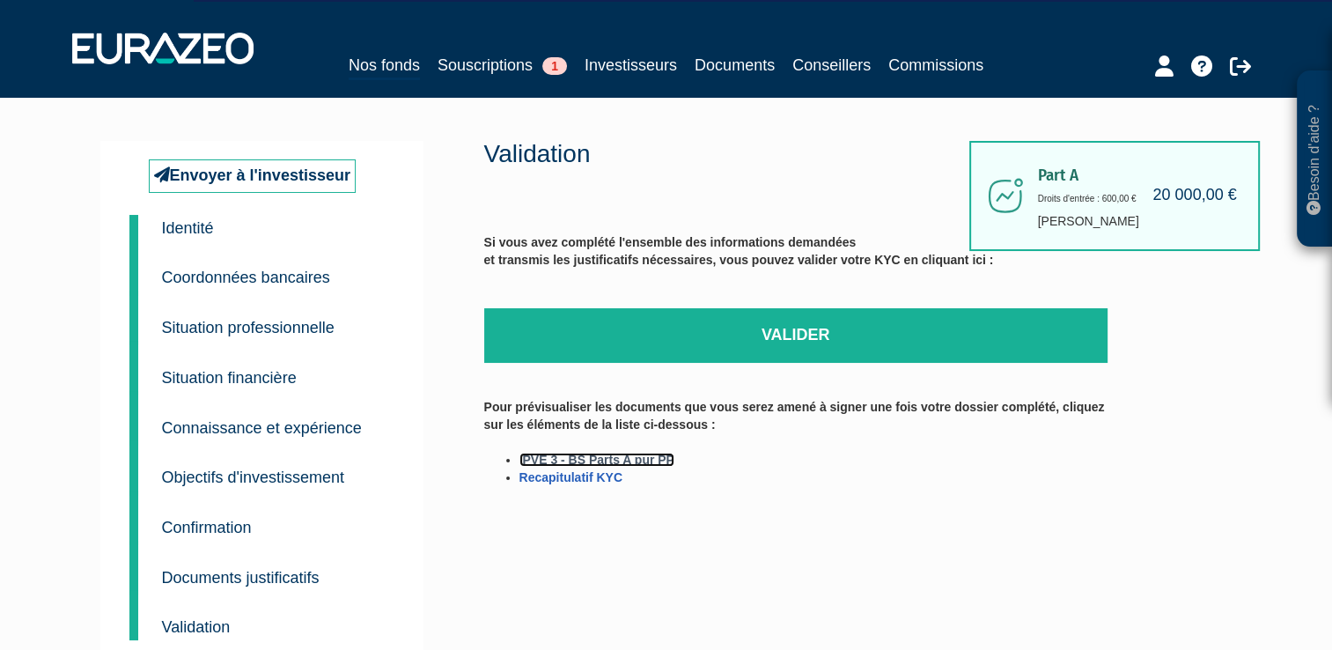
click at [620, 457] on link "IPVE 3 - BS Parts A pur PP" at bounding box center [596, 460] width 155 height 14
click at [600, 475] on link "Recapitulatif KYC" at bounding box center [570, 477] width 103 height 14
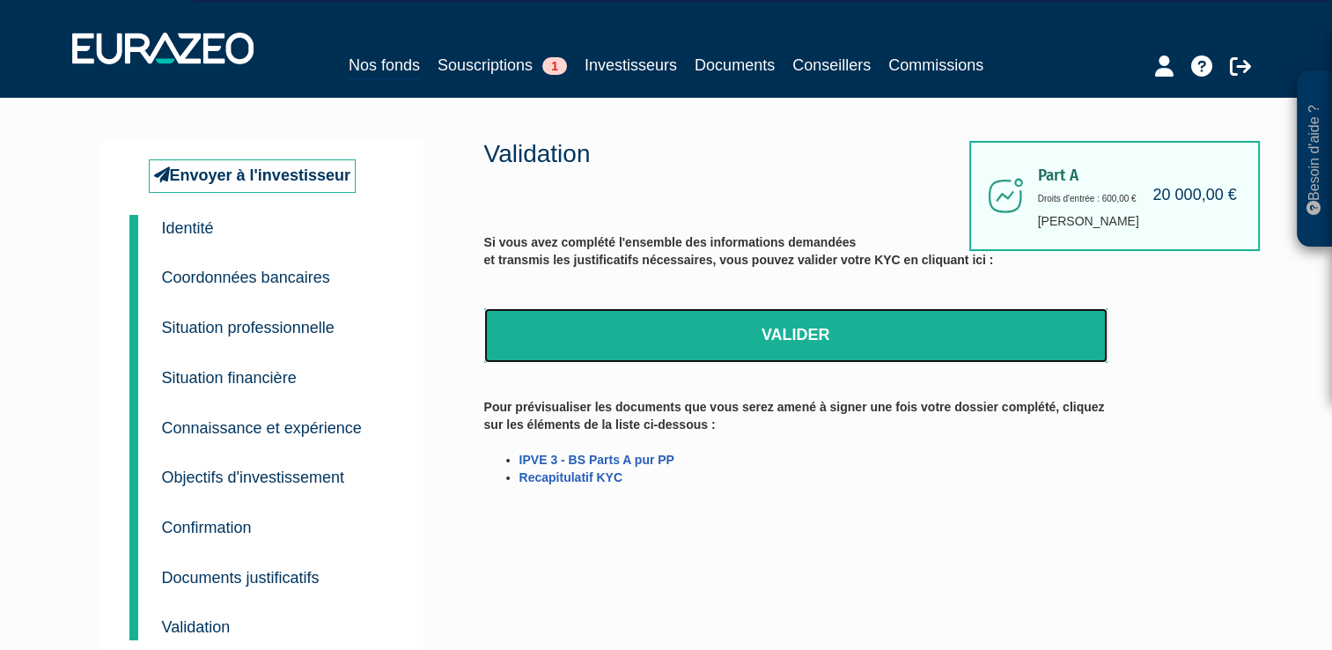
drag, startPoint x: 789, startPoint y: 333, endPoint x: 755, endPoint y: 83, distance: 252.3
click at [789, 333] on link "Valider" at bounding box center [795, 335] width 623 height 55
